Goal: Browse casually: Explore the website without a specific task or goal

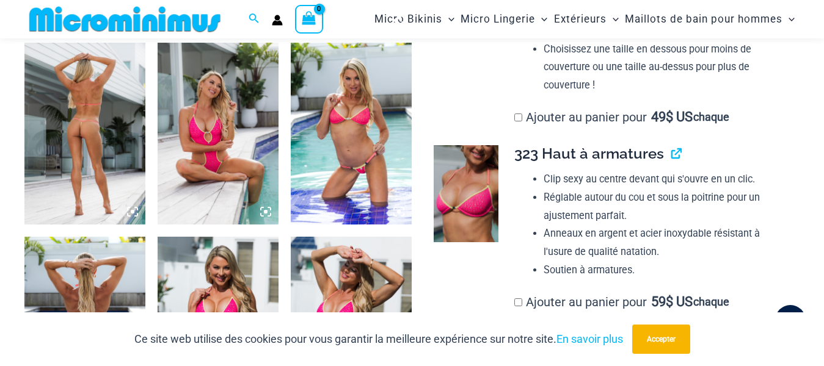
scroll to position [642, 0]
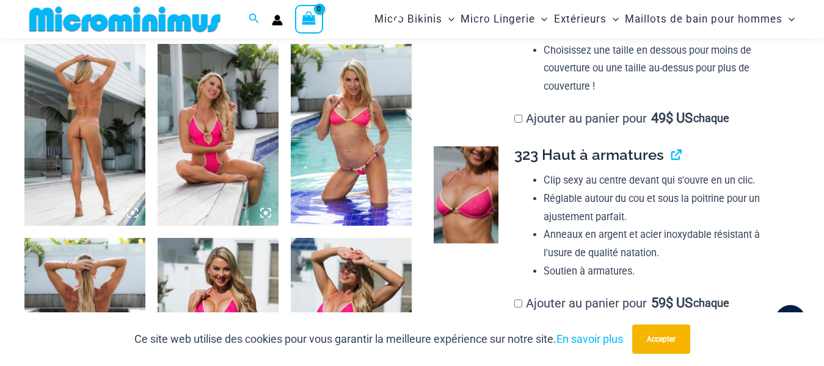
click at [89, 129] on img at bounding box center [84, 134] width 121 height 181
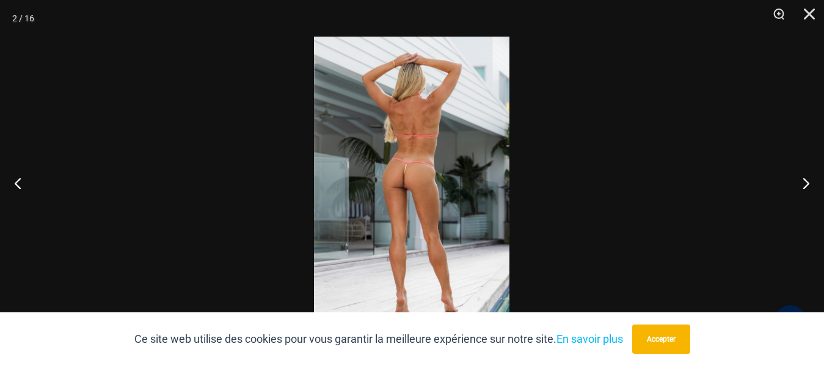
click at [396, 174] on img at bounding box center [411, 183] width 195 height 293
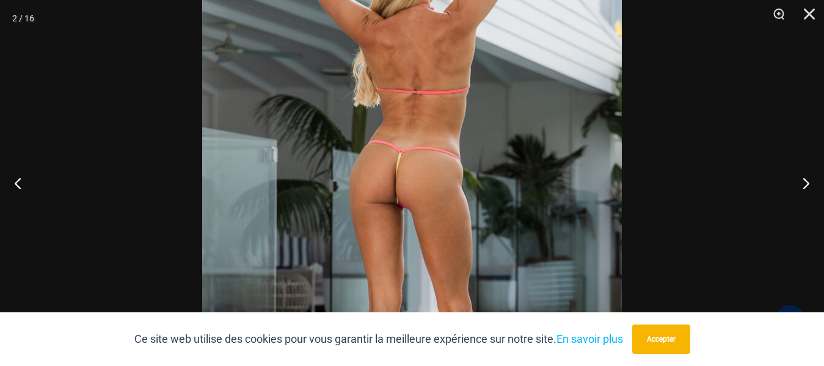
click at [375, 219] on img at bounding box center [411, 193] width 419 height 629
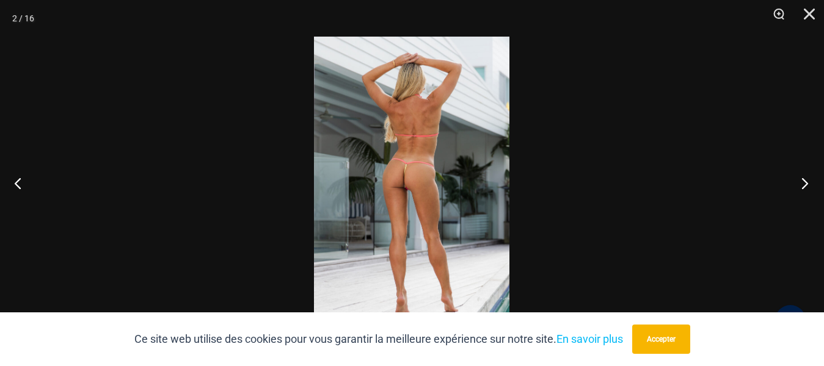
click at [803, 181] on button "Suivant" at bounding box center [801, 183] width 46 height 61
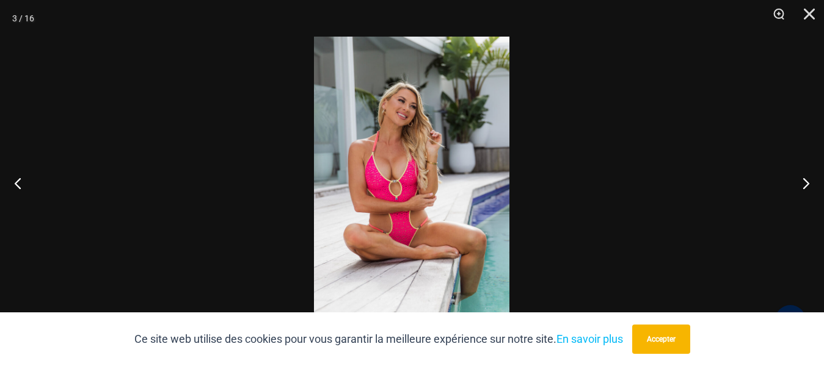
click at [382, 150] on img at bounding box center [411, 183] width 195 height 293
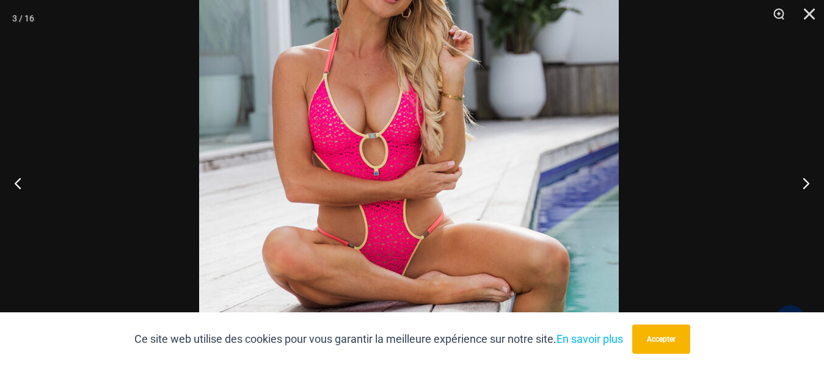
click at [449, 158] on img at bounding box center [408, 139] width 419 height 629
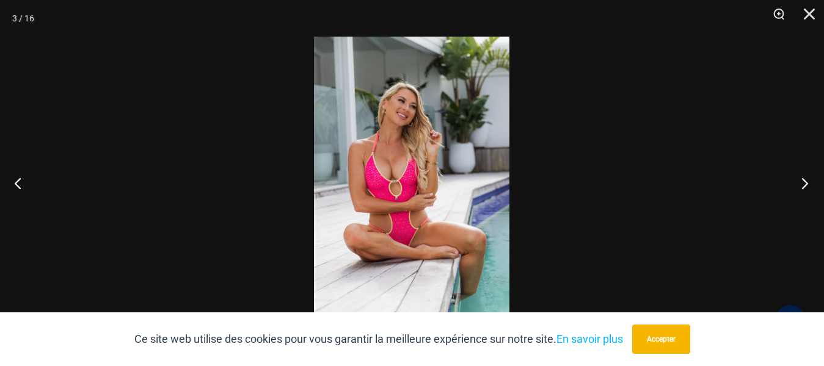
click at [804, 183] on button "Suivant" at bounding box center [801, 183] width 46 height 61
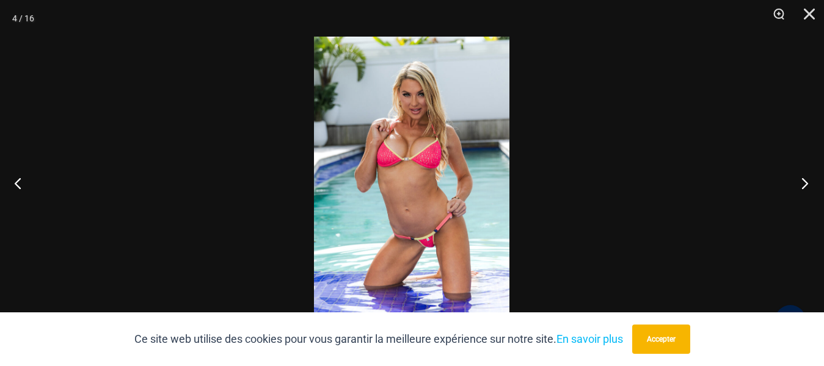
click at [803, 184] on button "Suivant" at bounding box center [801, 183] width 46 height 61
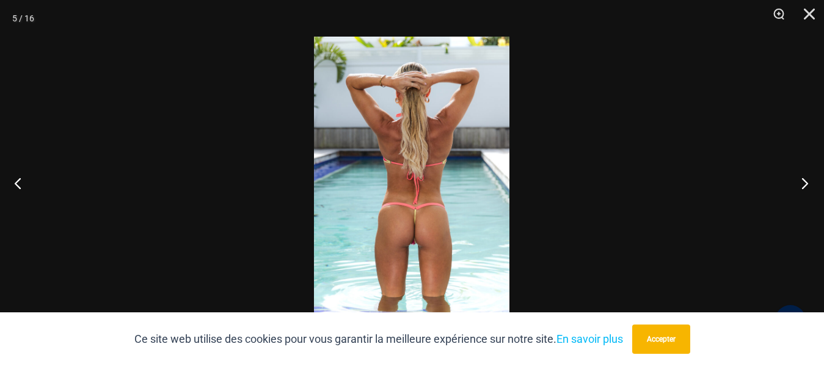
click at [801, 181] on button "Suivant" at bounding box center [801, 183] width 46 height 61
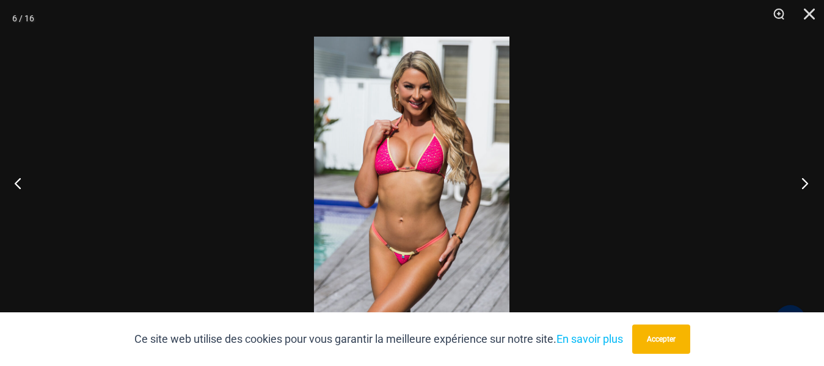
click at [802, 183] on button "Suivant" at bounding box center [801, 183] width 46 height 61
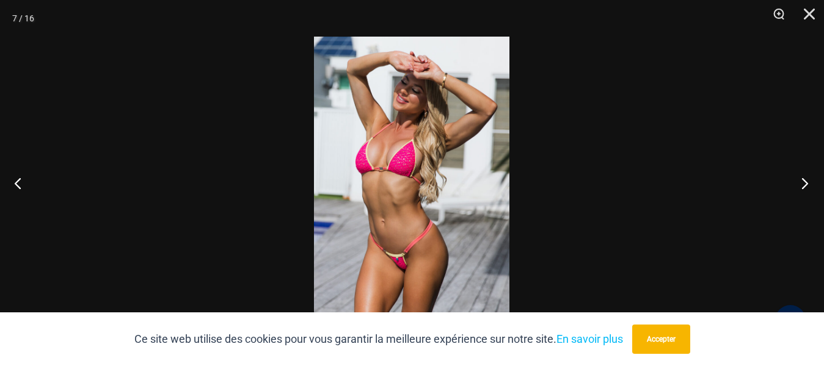
click at [804, 181] on button "Suivant" at bounding box center [801, 183] width 46 height 61
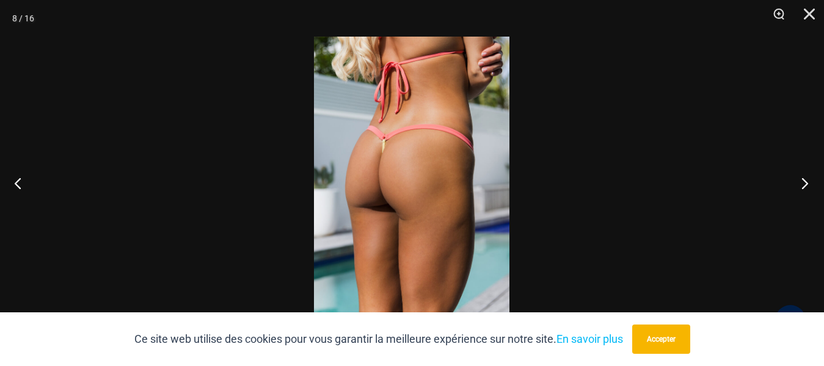
click at [802, 183] on button "Suivant" at bounding box center [801, 183] width 46 height 61
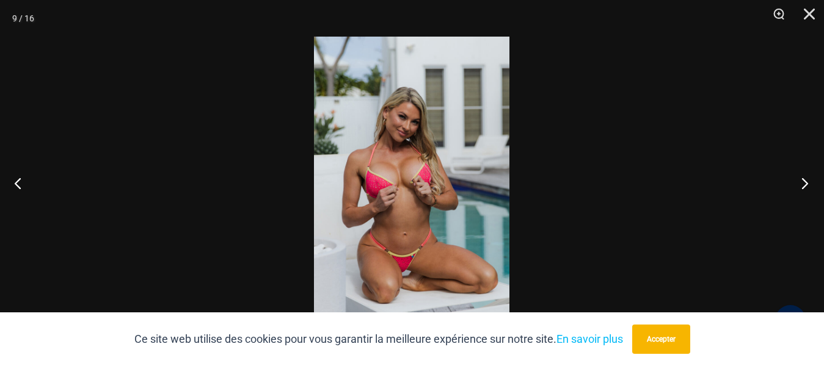
click at [802, 181] on button "Suivant" at bounding box center [801, 183] width 46 height 61
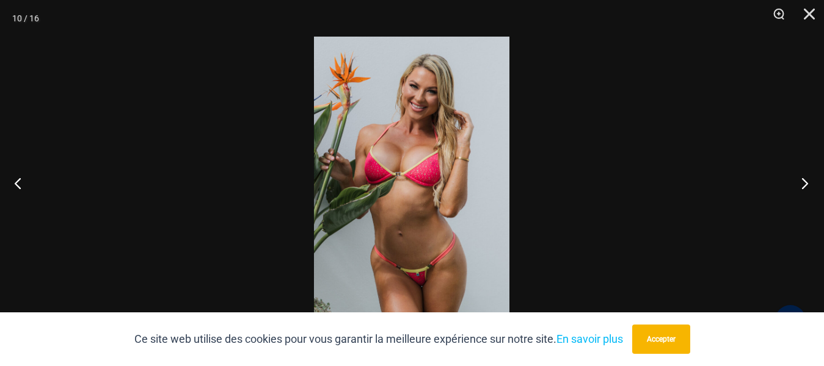
click at [800, 184] on button "Suivant" at bounding box center [801, 183] width 46 height 61
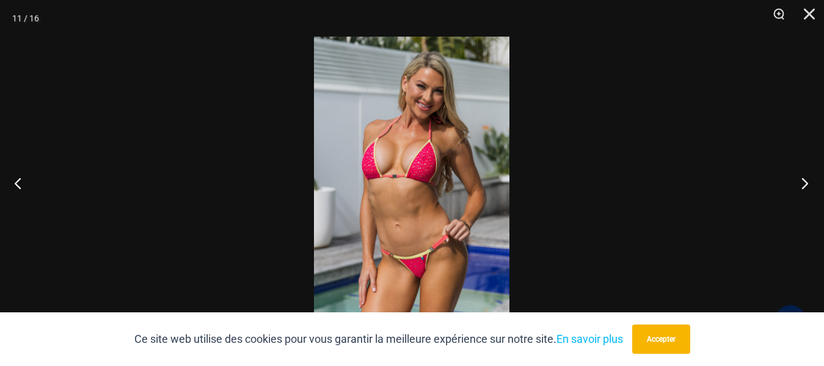
click at [802, 181] on button "Suivant" at bounding box center [801, 183] width 46 height 61
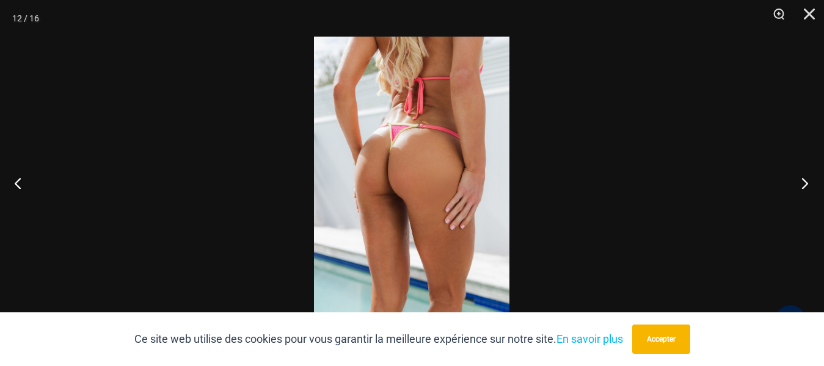
click at [803, 185] on button "Suivant" at bounding box center [801, 183] width 46 height 61
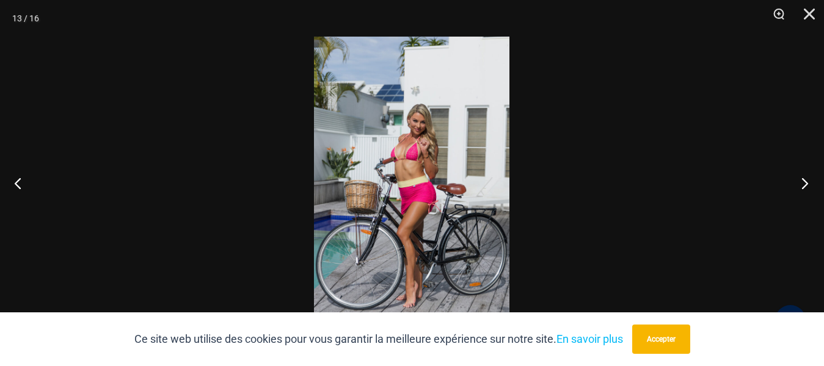
click at [804, 175] on button "Suivant" at bounding box center [801, 183] width 46 height 61
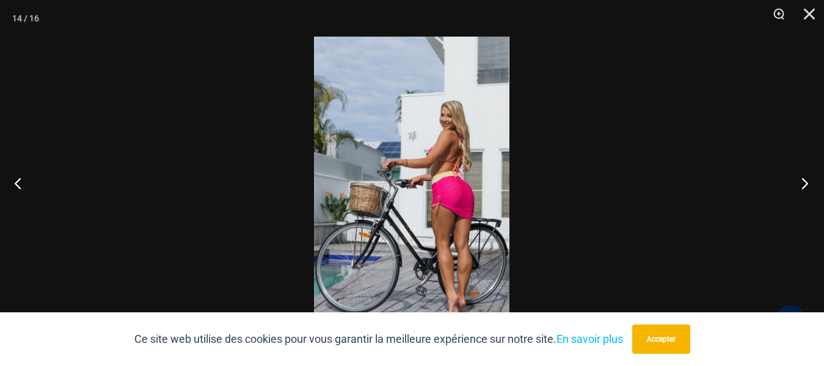
click at [805, 181] on button "Suivant" at bounding box center [801, 183] width 46 height 61
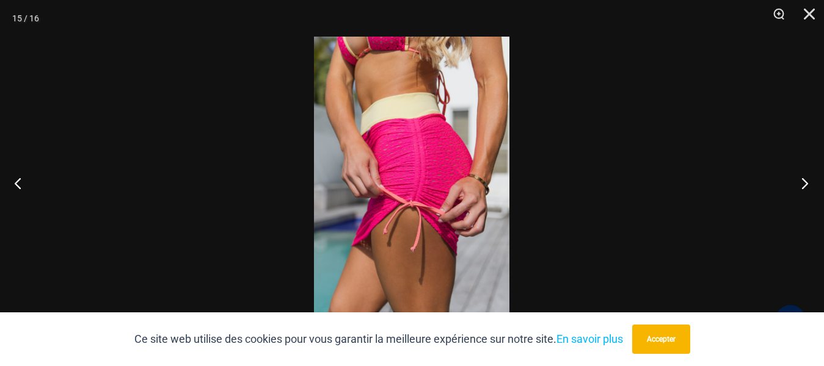
click at [799, 181] on button "Suivant" at bounding box center [801, 183] width 46 height 61
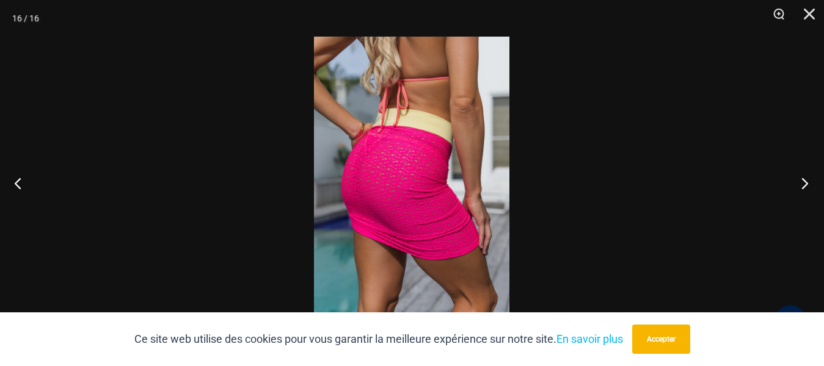
click at [801, 183] on button "Suivant" at bounding box center [801, 183] width 46 height 61
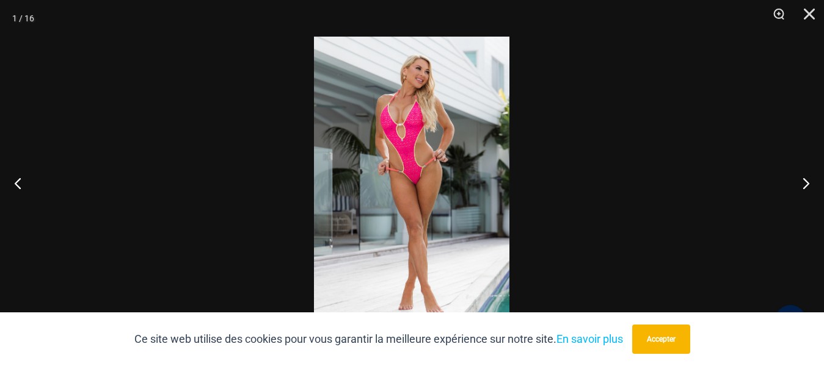
click at [366, 227] on img at bounding box center [411, 183] width 195 height 293
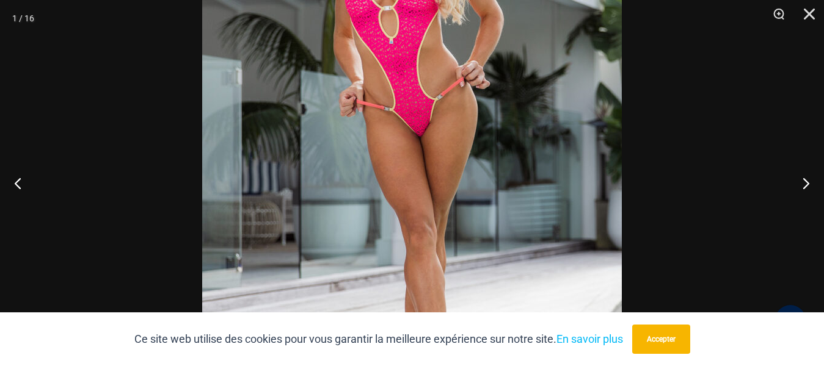
click at [445, 181] on img at bounding box center [411, 133] width 419 height 629
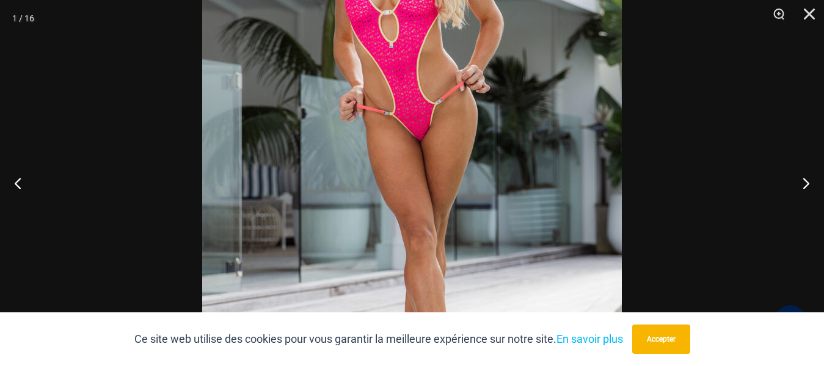
click at [443, 222] on img at bounding box center [411, 138] width 419 height 629
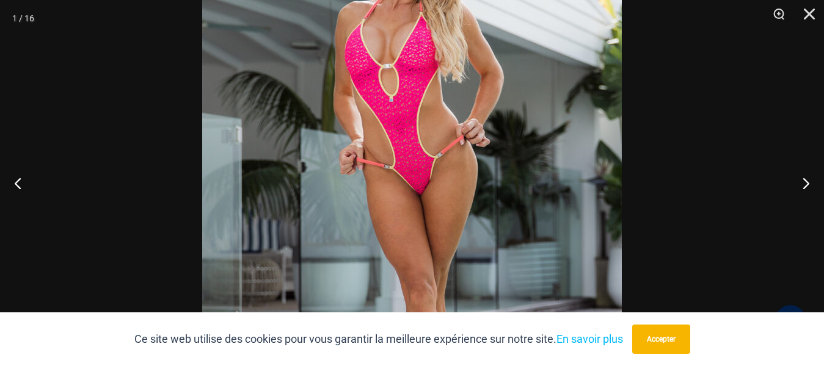
click at [441, 268] on img at bounding box center [411, 191] width 419 height 629
click at [441, 269] on img at bounding box center [411, 191] width 419 height 629
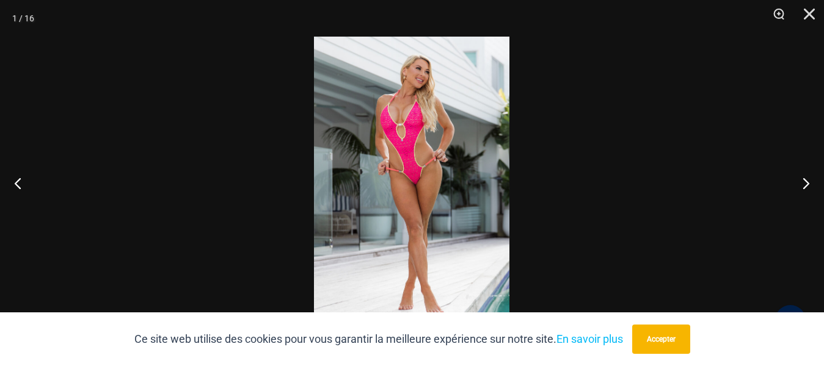
click at [427, 219] on img at bounding box center [411, 183] width 195 height 293
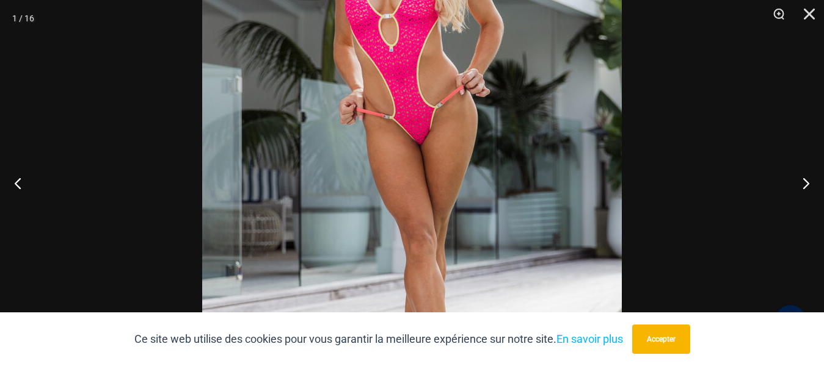
click at [429, 145] on img at bounding box center [411, 141] width 419 height 629
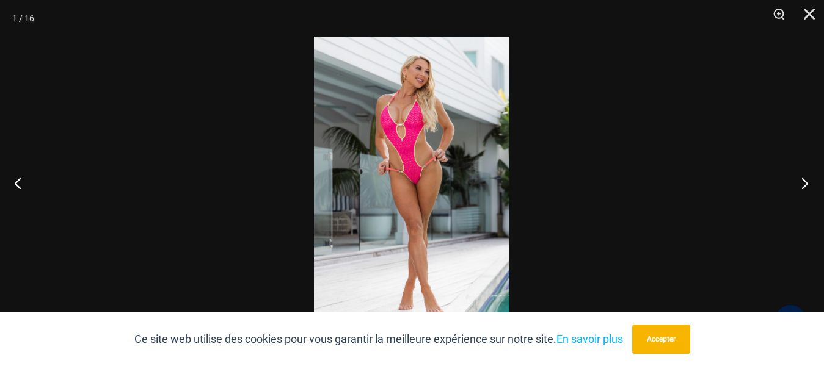
click at [803, 184] on button "Suivant" at bounding box center [801, 183] width 46 height 61
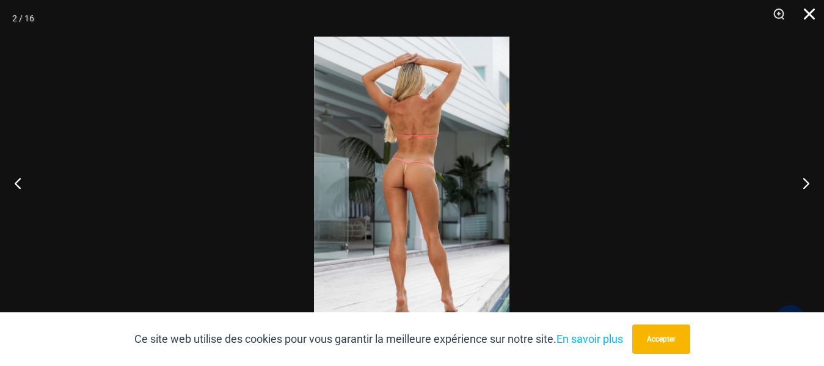
click at [810, 7] on button "Fermer" at bounding box center [805, 18] width 31 height 37
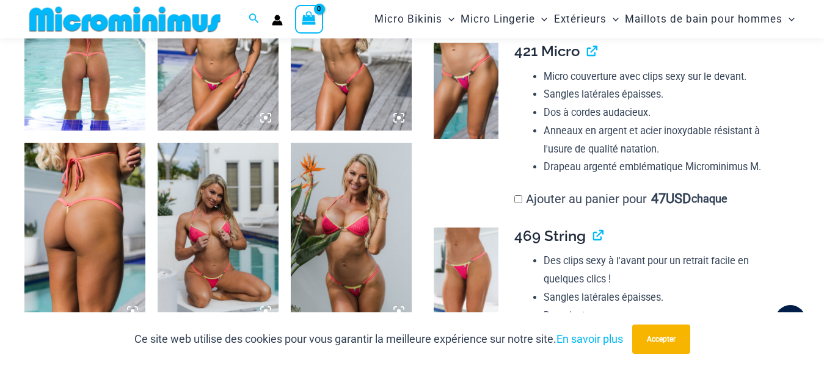
scroll to position [948, 0]
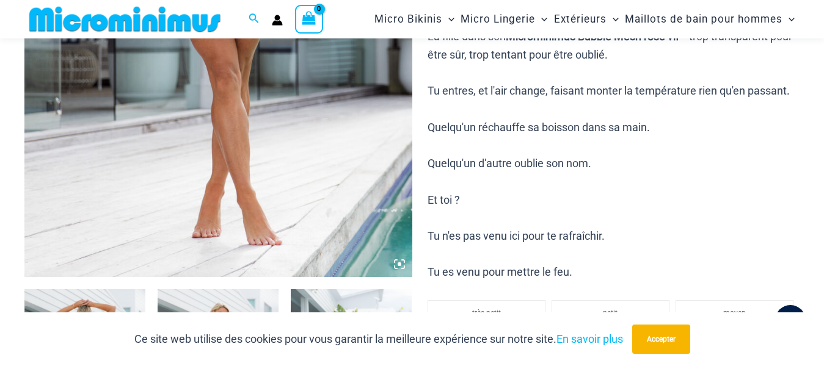
scroll to position [539, 0]
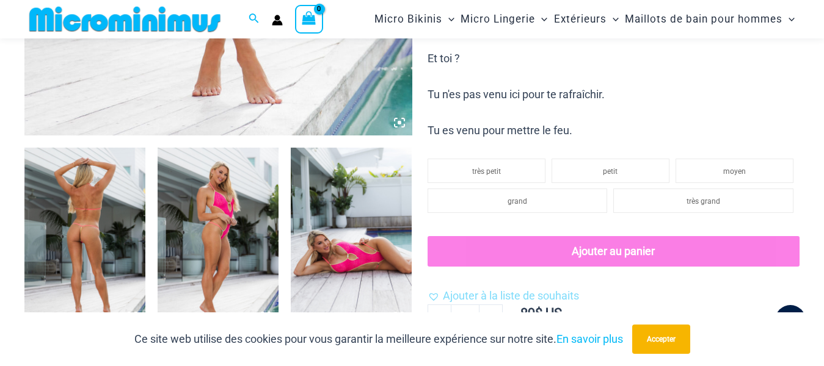
click at [207, 266] on img at bounding box center [218, 238] width 121 height 181
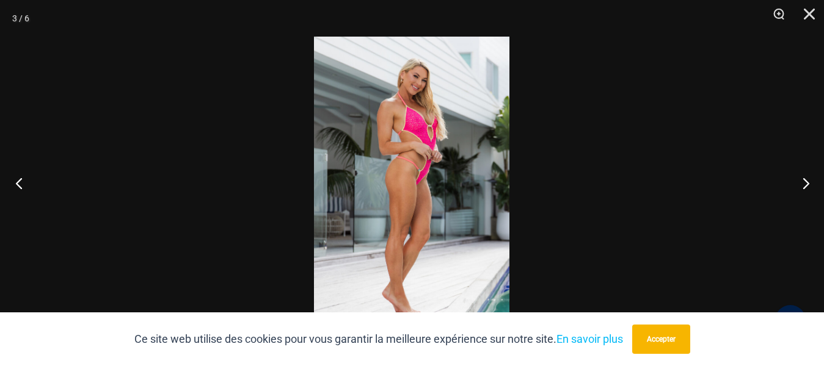
click at [13, 176] on button "Précédent" at bounding box center [23, 183] width 46 height 61
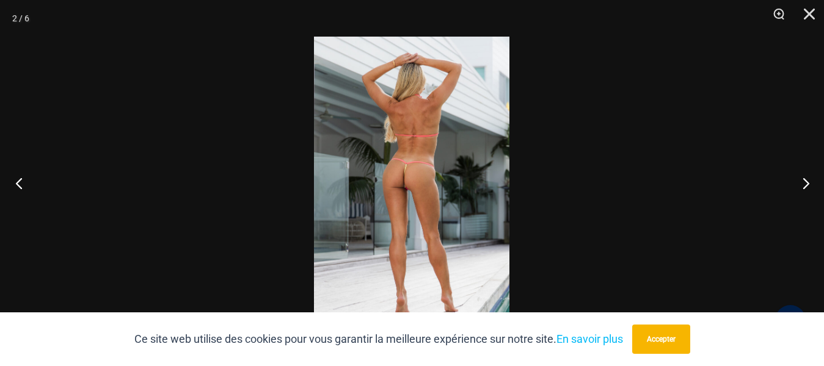
click at [13, 176] on button "Précédent" at bounding box center [23, 183] width 46 height 61
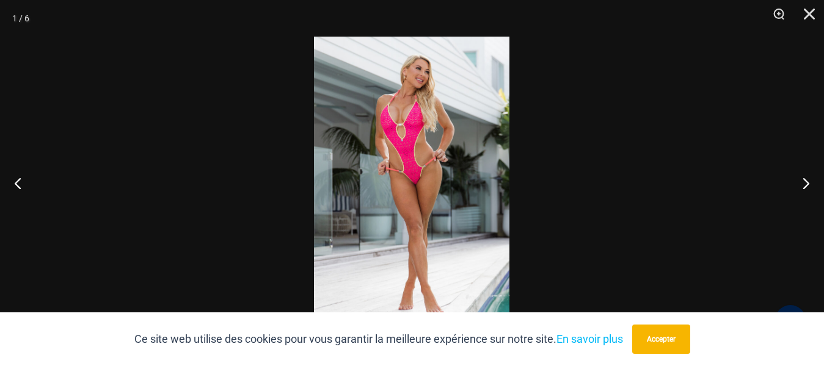
click at [369, 225] on img at bounding box center [411, 183] width 195 height 293
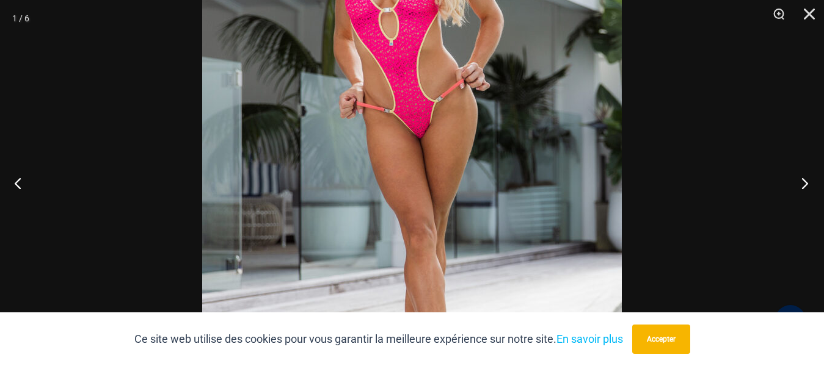
click at [804, 184] on button "Suivant" at bounding box center [801, 183] width 46 height 61
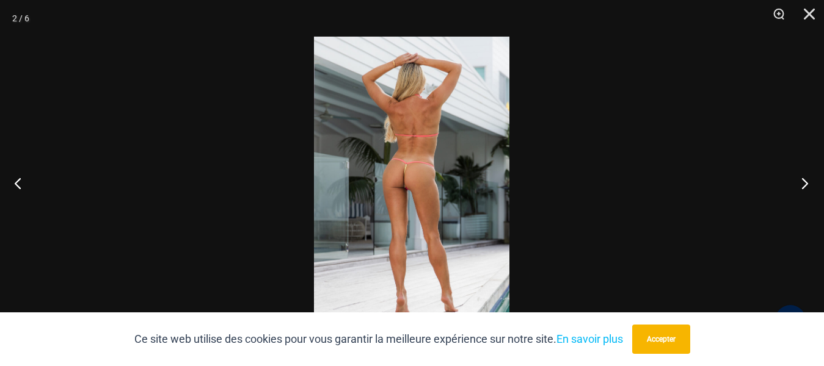
click at [805, 181] on button "Suivant" at bounding box center [801, 183] width 46 height 61
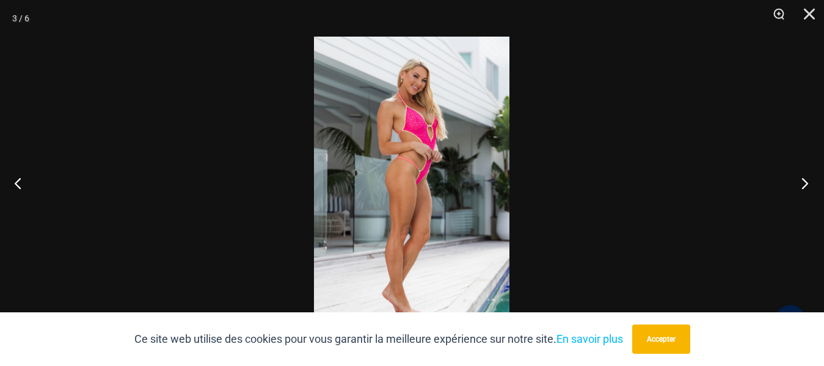
click at [808, 180] on button "Suivant" at bounding box center [801, 183] width 46 height 61
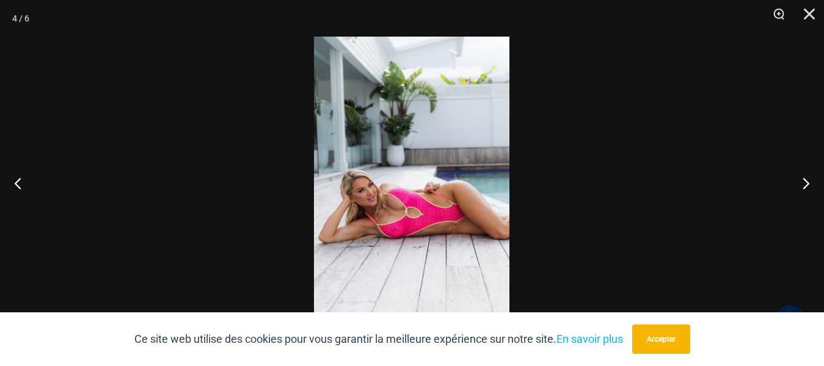
click at [362, 233] on img at bounding box center [411, 183] width 195 height 293
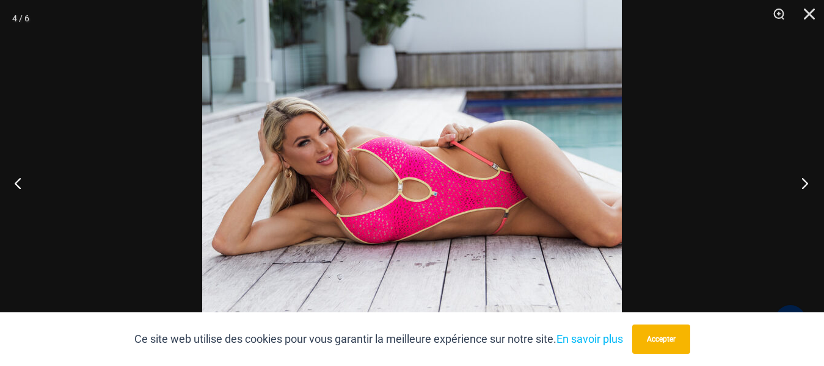
click at [804, 181] on button "Suivant" at bounding box center [801, 183] width 46 height 61
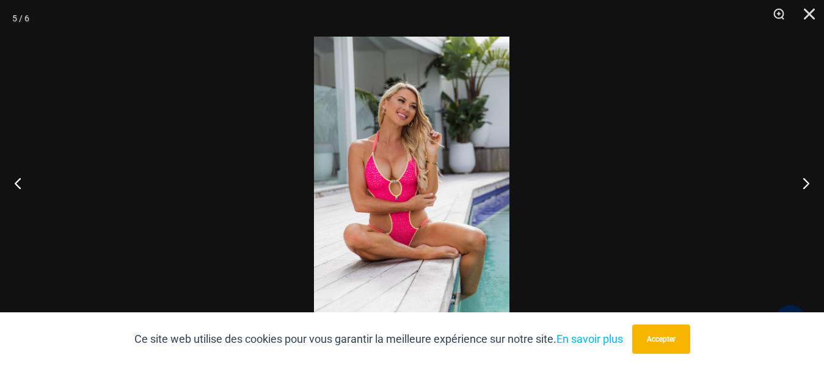
click at [391, 185] on img at bounding box center [411, 183] width 195 height 293
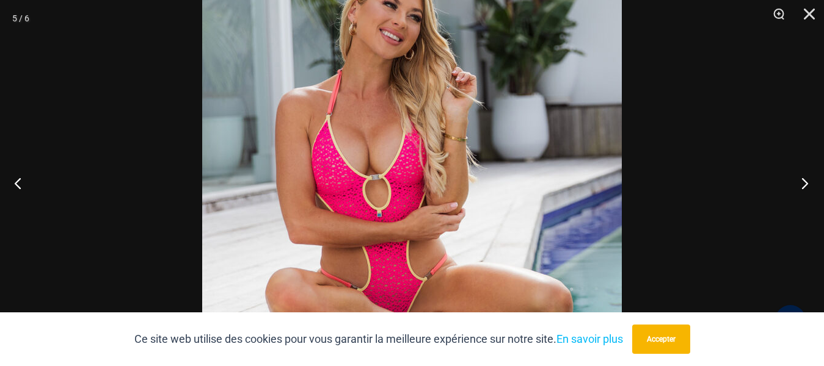
click at [801, 182] on button "Suivant" at bounding box center [801, 183] width 46 height 61
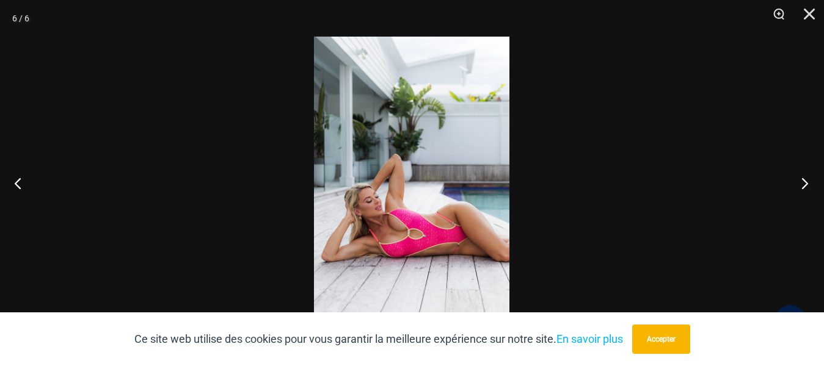
click at [805, 181] on button "Suivant" at bounding box center [801, 183] width 46 height 61
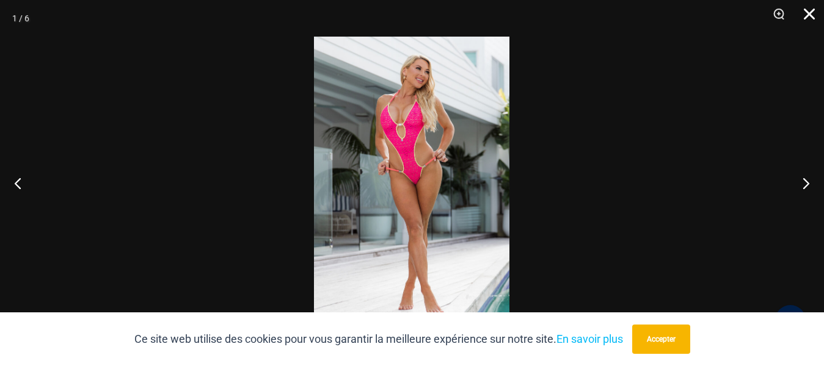
click at [804, 10] on button "Fermer" at bounding box center [805, 18] width 31 height 37
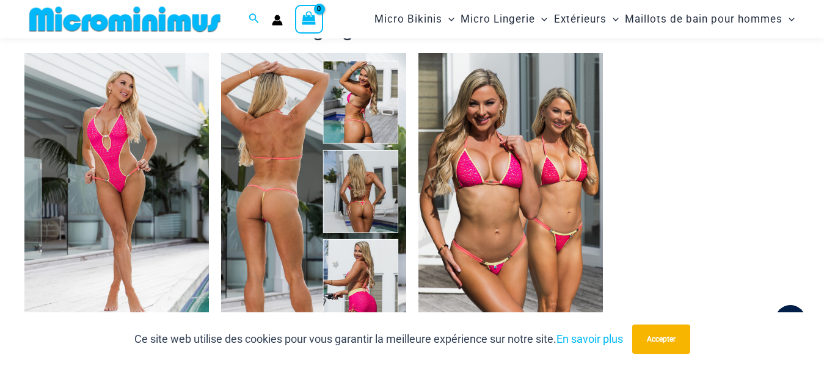
scroll to position [1271, 0]
